Goal: Task Accomplishment & Management: Use online tool/utility

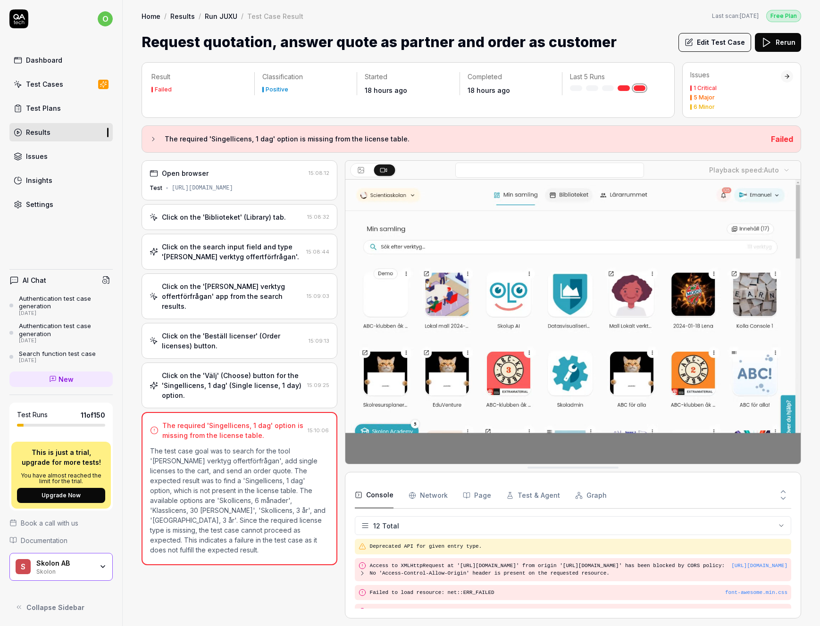
scroll to position [193, 0]
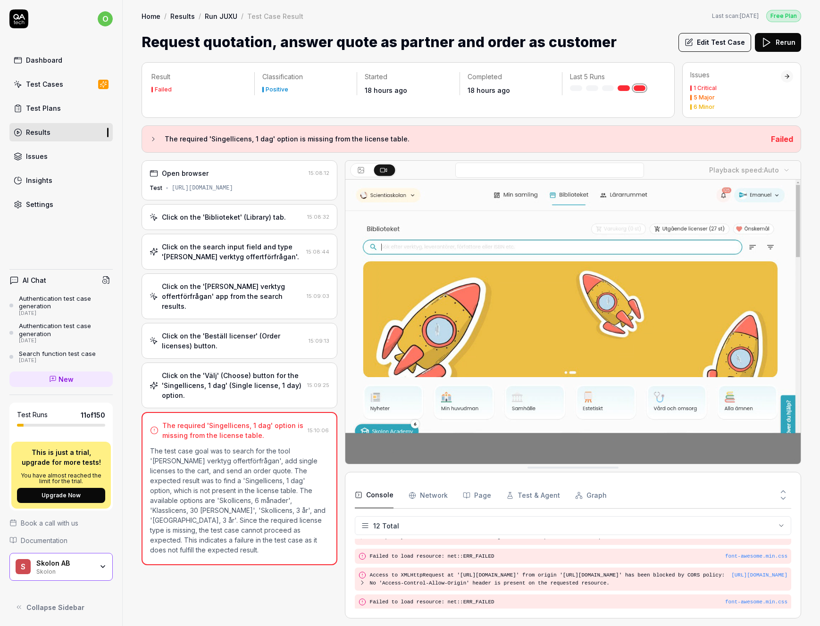
click at [708, 43] on button "Edit Test Case" at bounding box center [714, 42] width 73 height 19
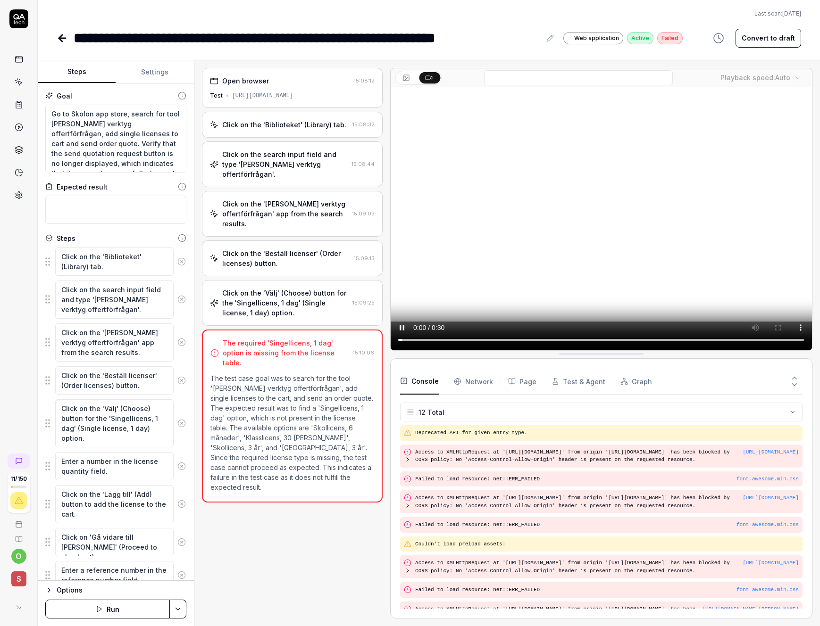
scroll to position [81, 0]
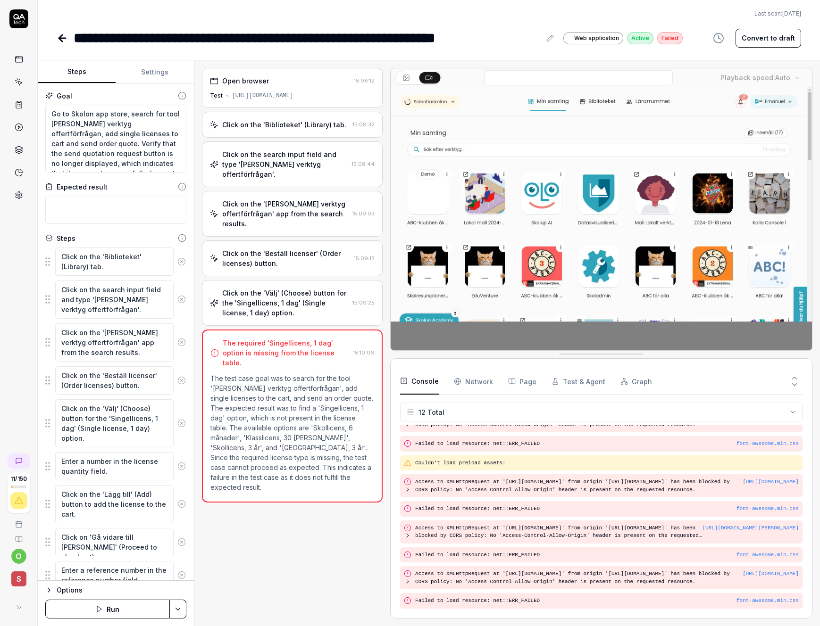
type textarea "*"
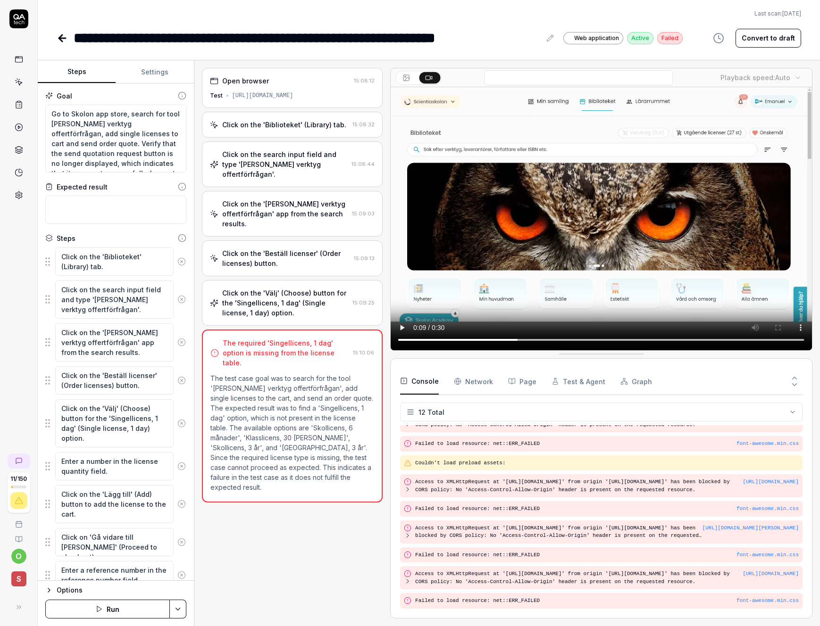
click at [285, 288] on div "Click on the 'Välj' (Choose) button for the 'Singellicens, 1 dag' (Single licen…" at bounding box center [285, 303] width 127 height 30
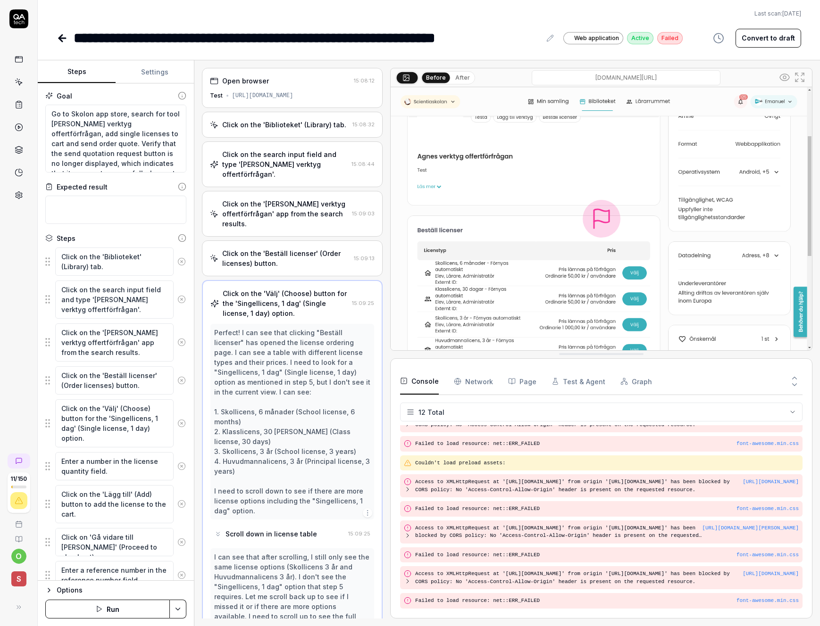
type textarea "*"
click at [66, 36] on icon at bounding box center [62, 38] width 11 height 11
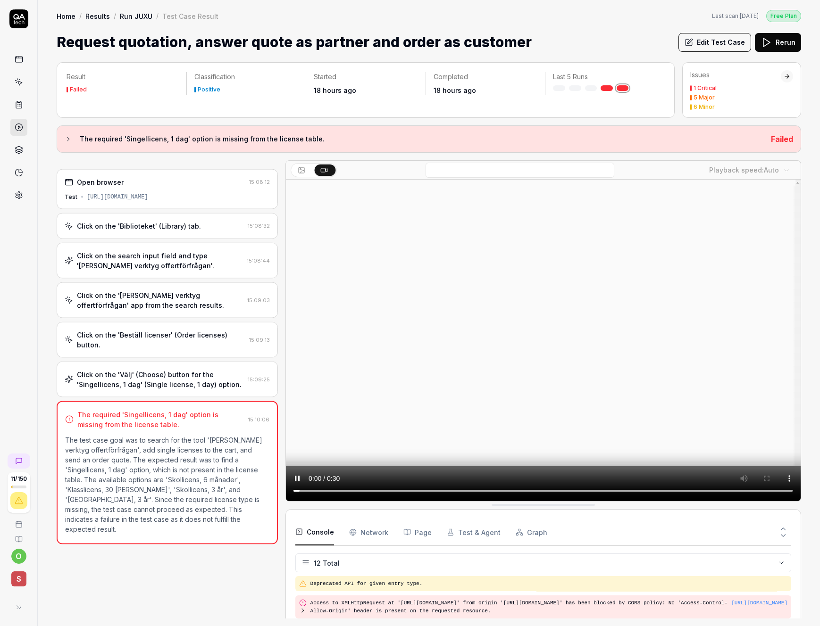
scroll to position [200, 0]
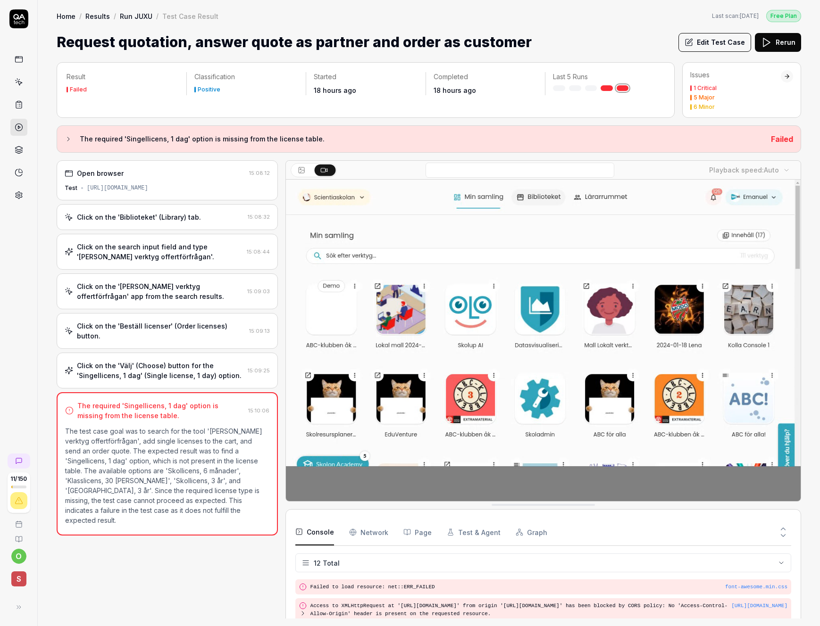
click at [106, 18] on link "Results" at bounding box center [97, 15] width 25 height 9
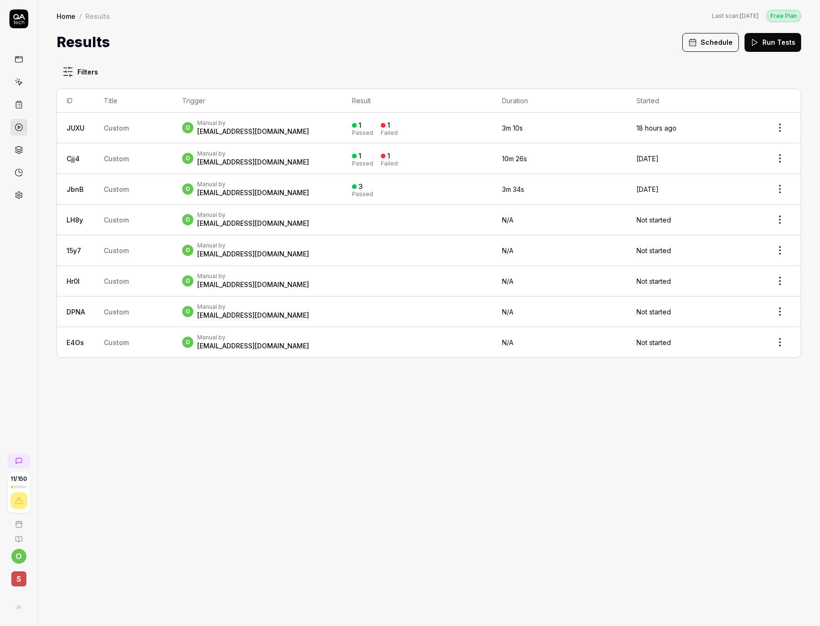
click at [70, 19] on link "Home" at bounding box center [66, 15] width 19 height 9
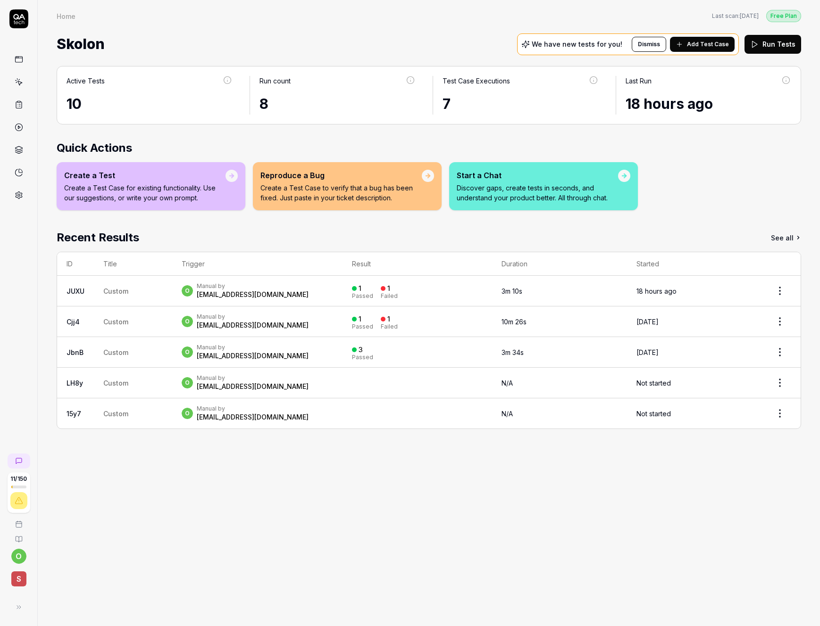
click at [137, 104] on div "10" at bounding box center [149, 103] width 166 height 21
click at [19, 80] on icon at bounding box center [19, 82] width 8 height 8
